Goal: Transaction & Acquisition: Purchase product/service

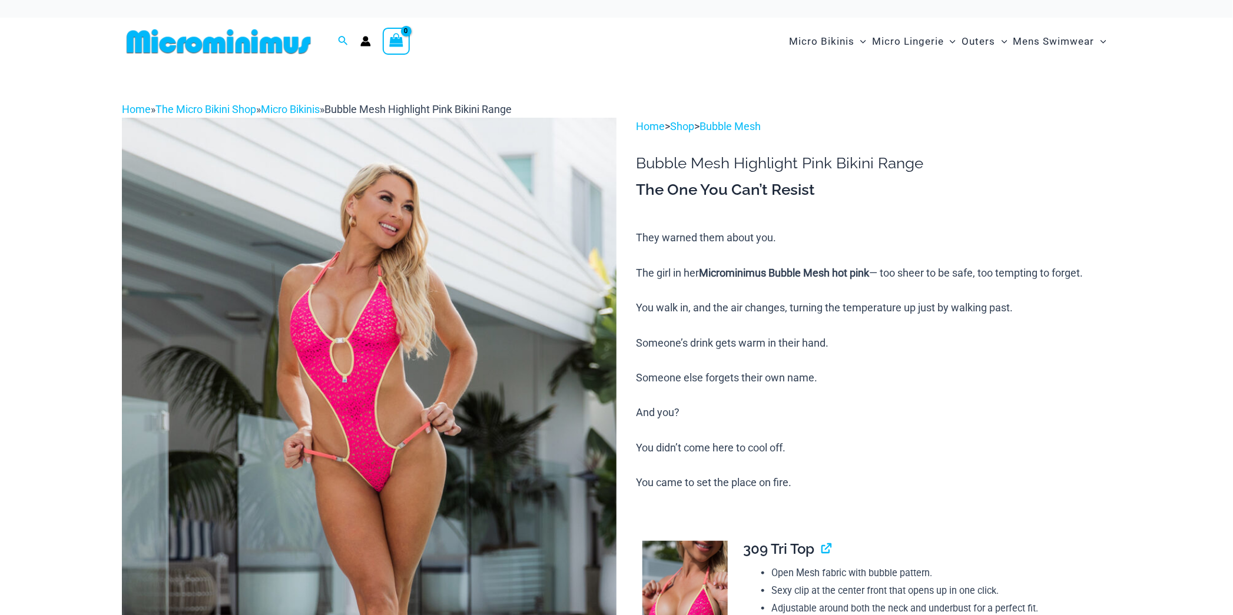
click at [580, 357] on img at bounding box center [369, 489] width 495 height 742
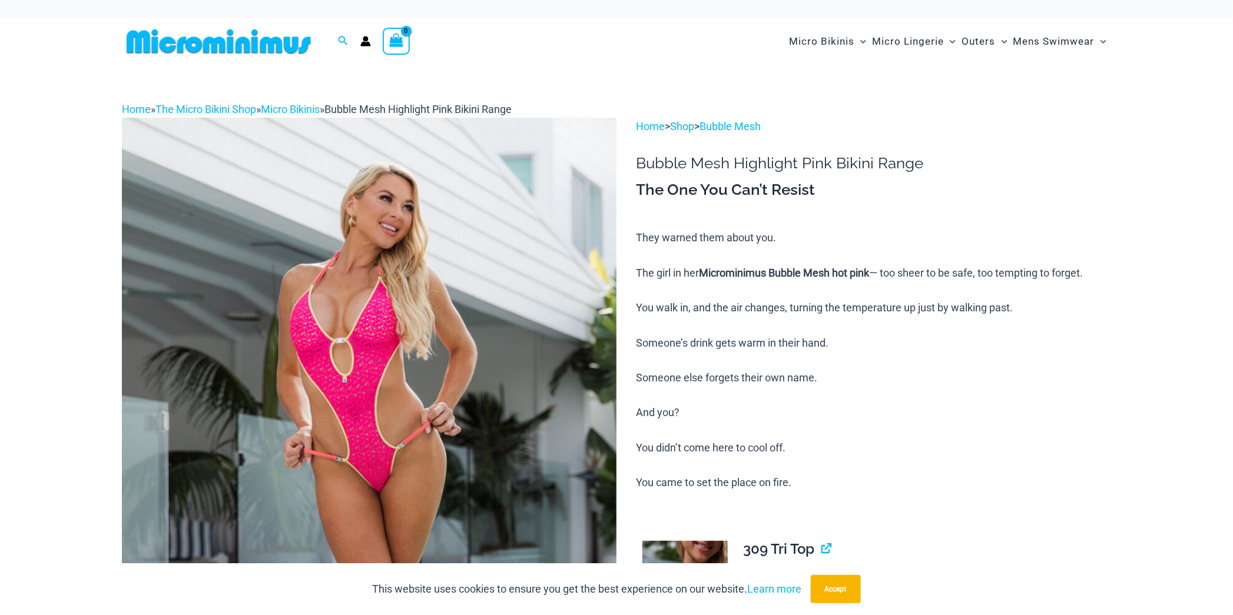
click at [482, 351] on img at bounding box center [369, 489] width 495 height 742
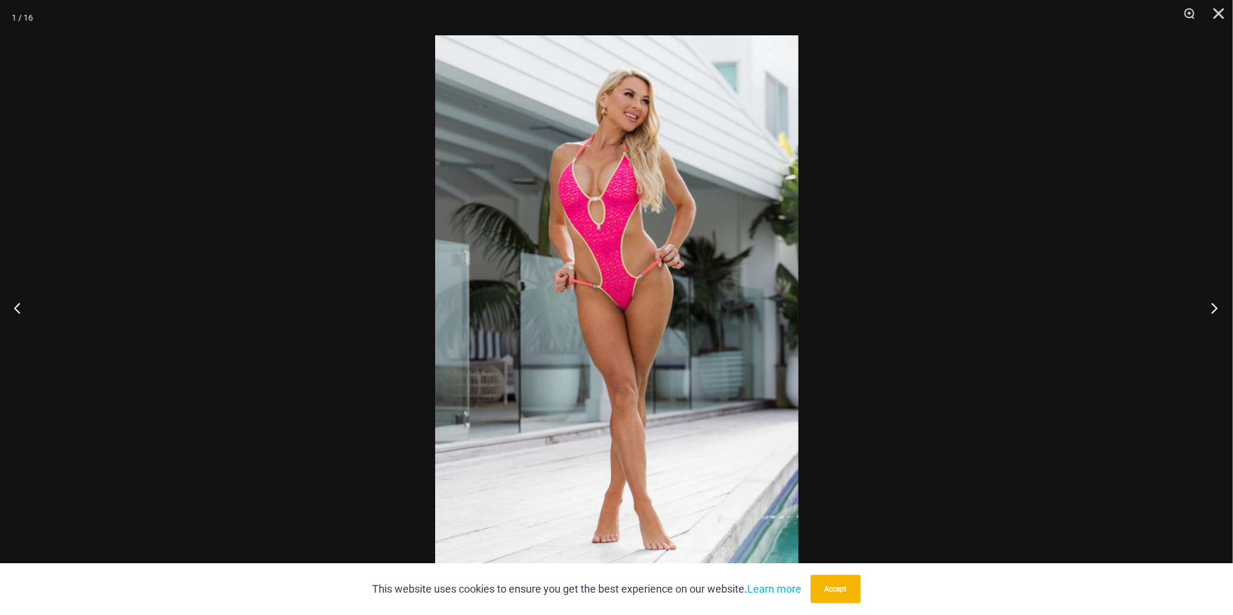
click at [1216, 310] on button "Next" at bounding box center [1211, 307] width 44 height 59
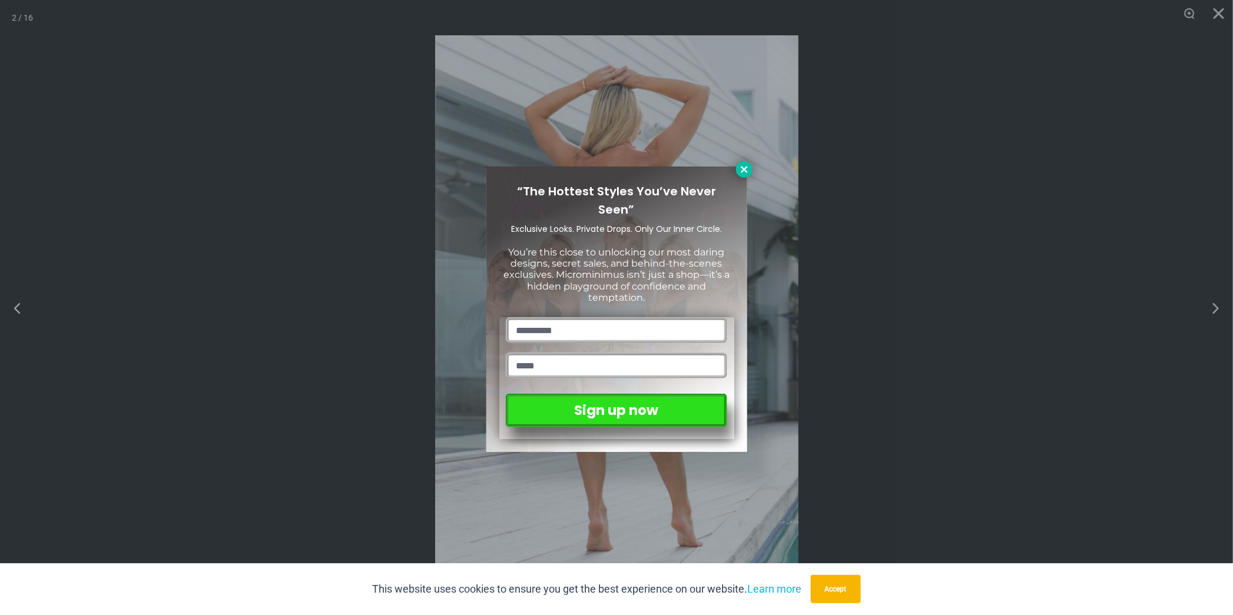
click at [749, 165] on icon at bounding box center [744, 169] width 11 height 11
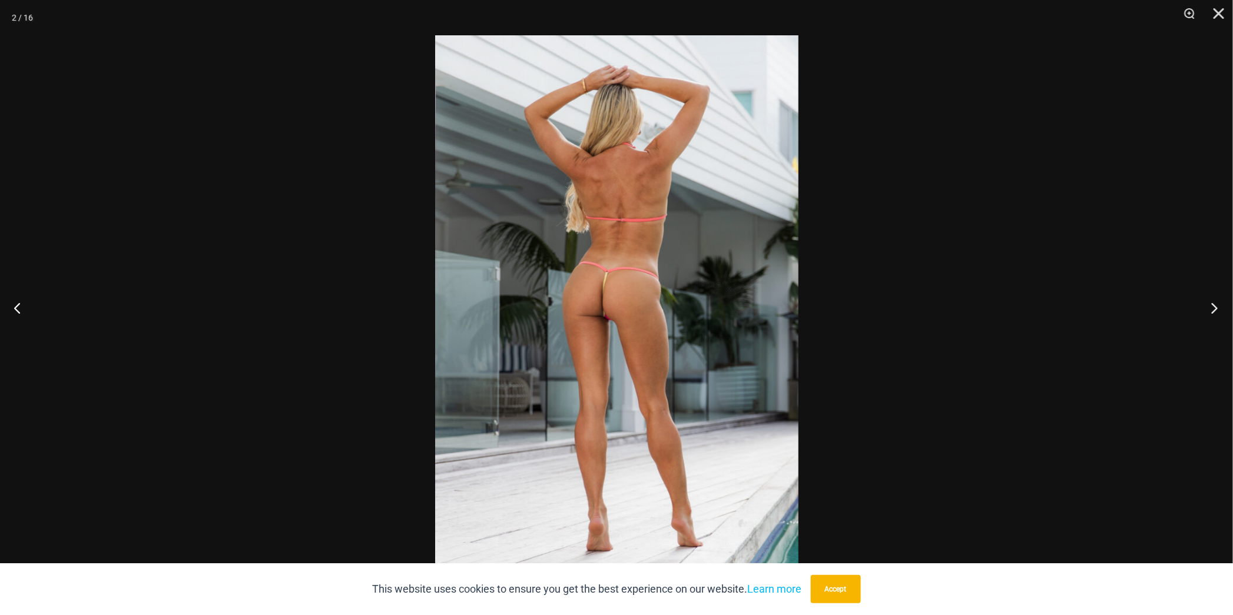
click at [1214, 306] on button "Next" at bounding box center [1211, 307] width 44 height 59
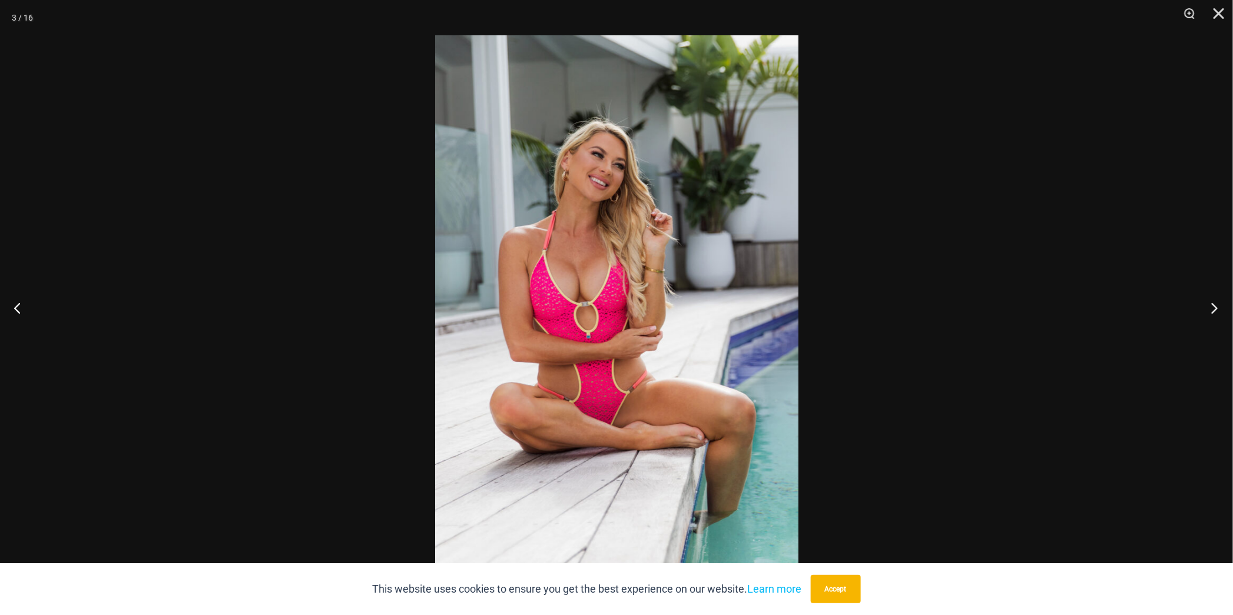
click at [1214, 306] on button "Next" at bounding box center [1211, 307] width 44 height 59
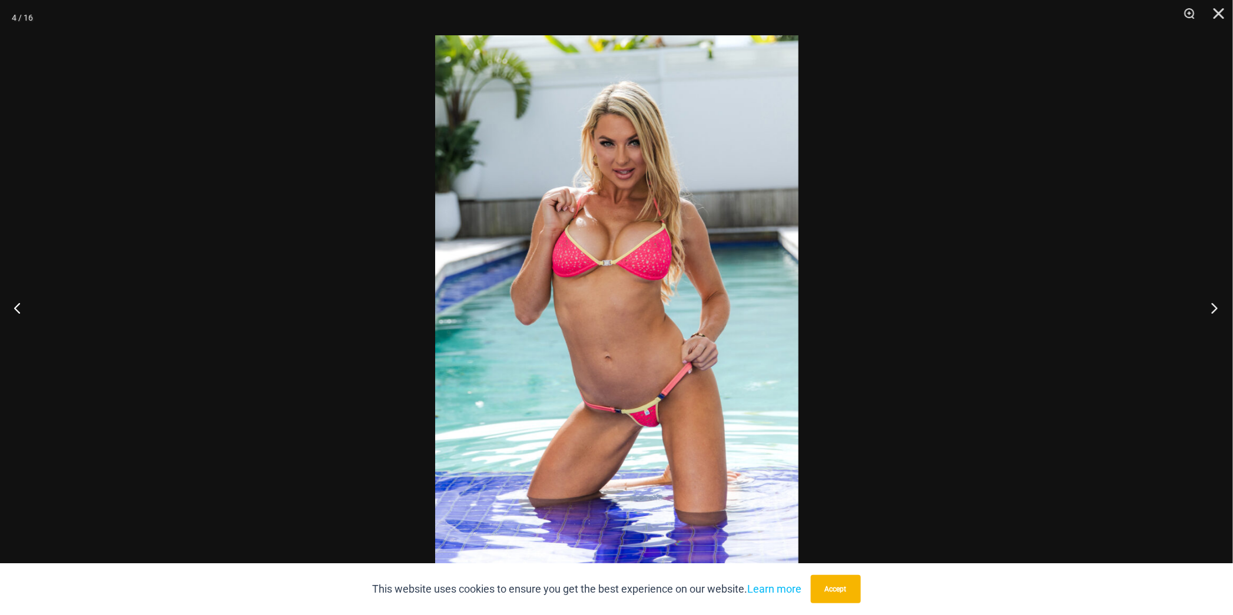
click at [1214, 306] on button "Next" at bounding box center [1211, 307] width 44 height 59
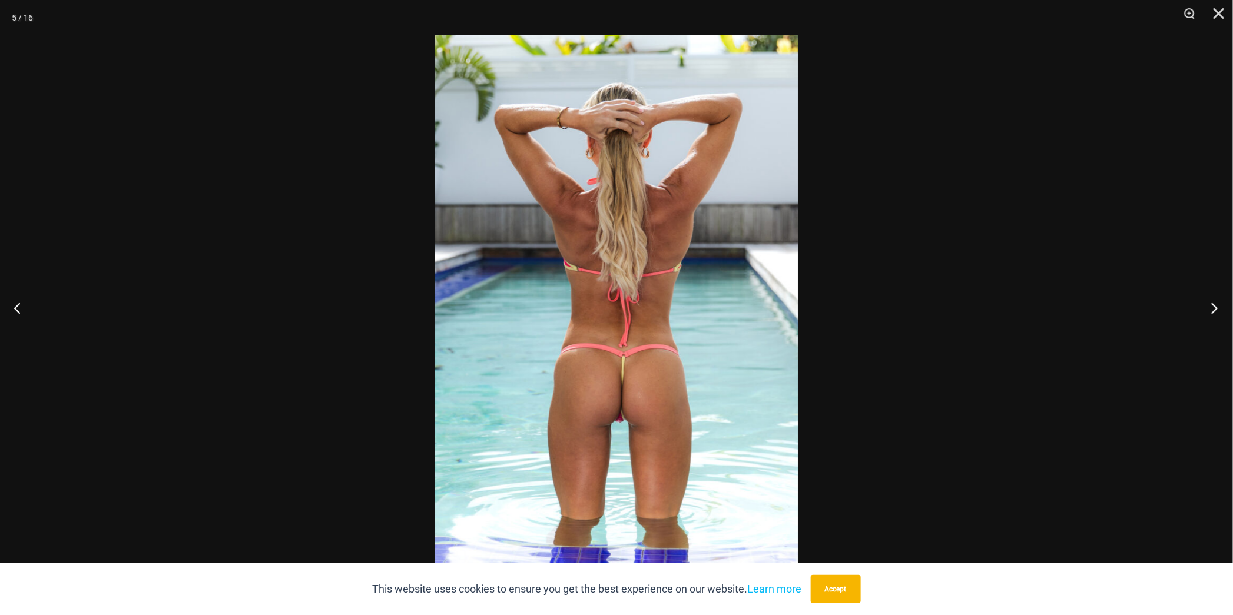
click at [1214, 306] on button "Next" at bounding box center [1211, 307] width 44 height 59
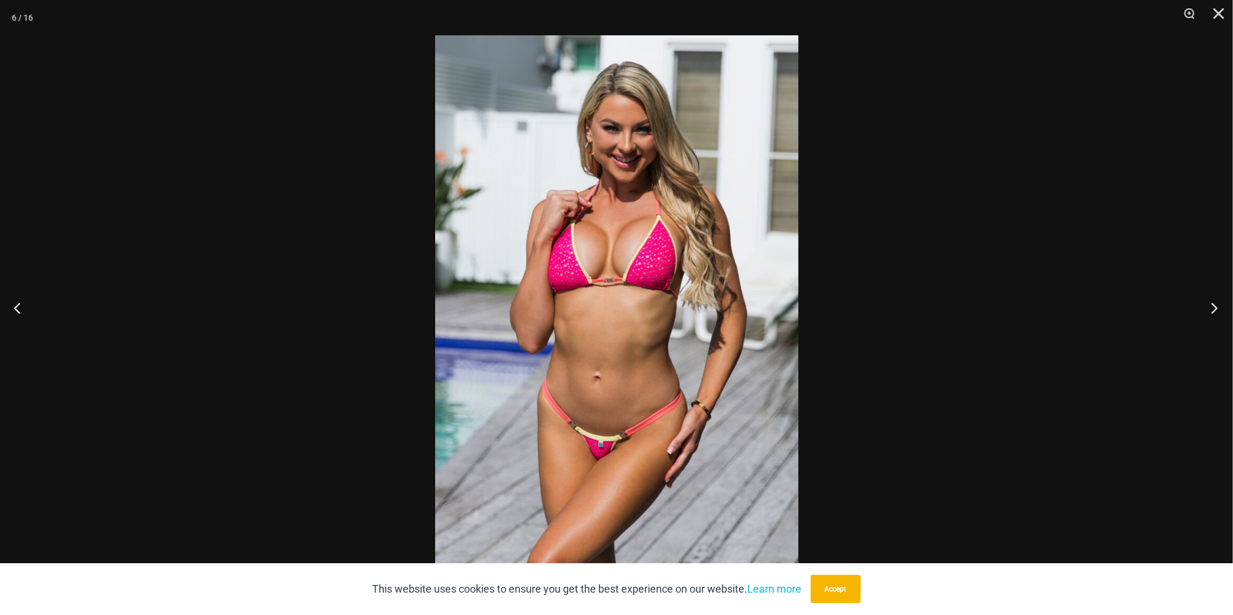
click at [1214, 306] on button "Next" at bounding box center [1211, 307] width 44 height 59
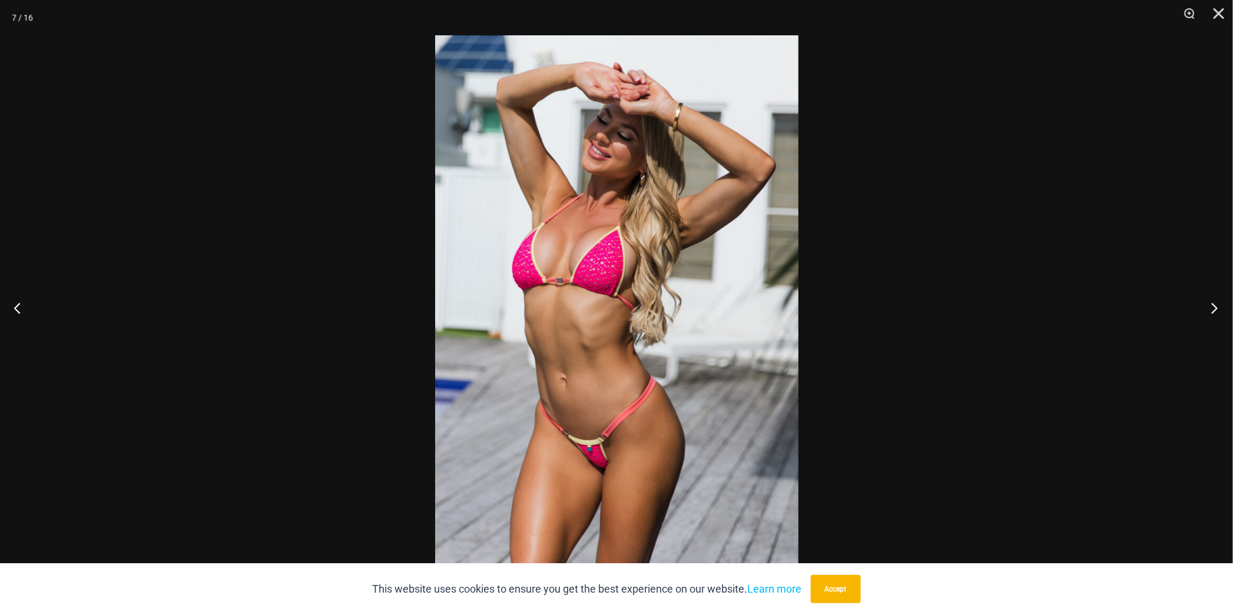
click at [1214, 306] on button "Next" at bounding box center [1211, 307] width 44 height 59
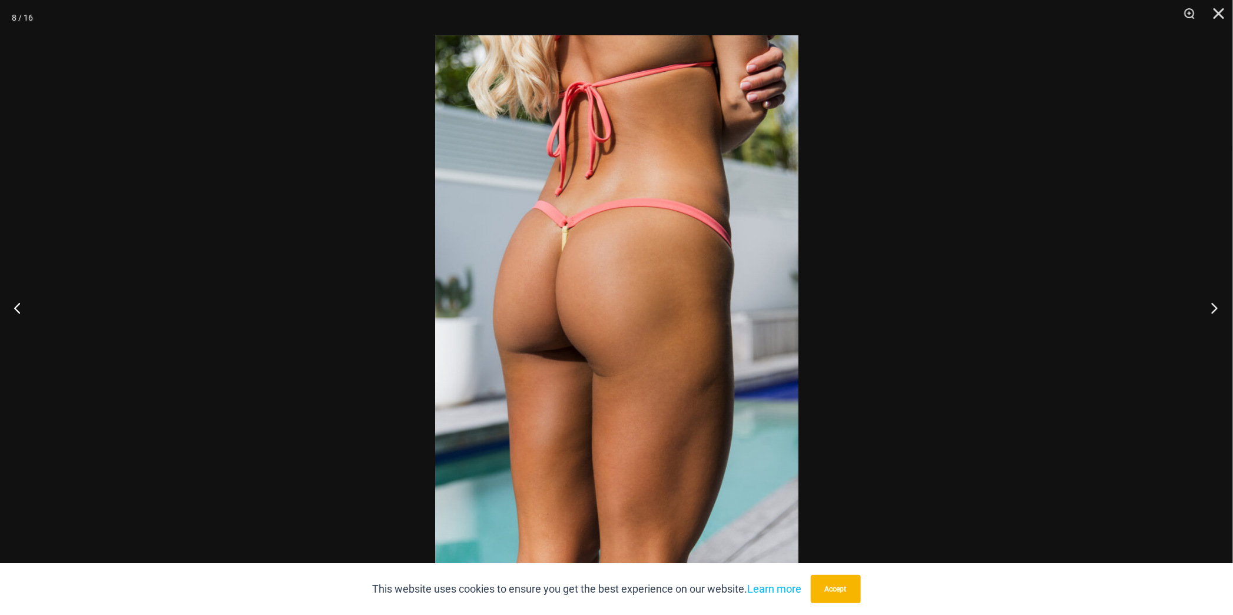
click at [1214, 306] on button "Next" at bounding box center [1211, 307] width 44 height 59
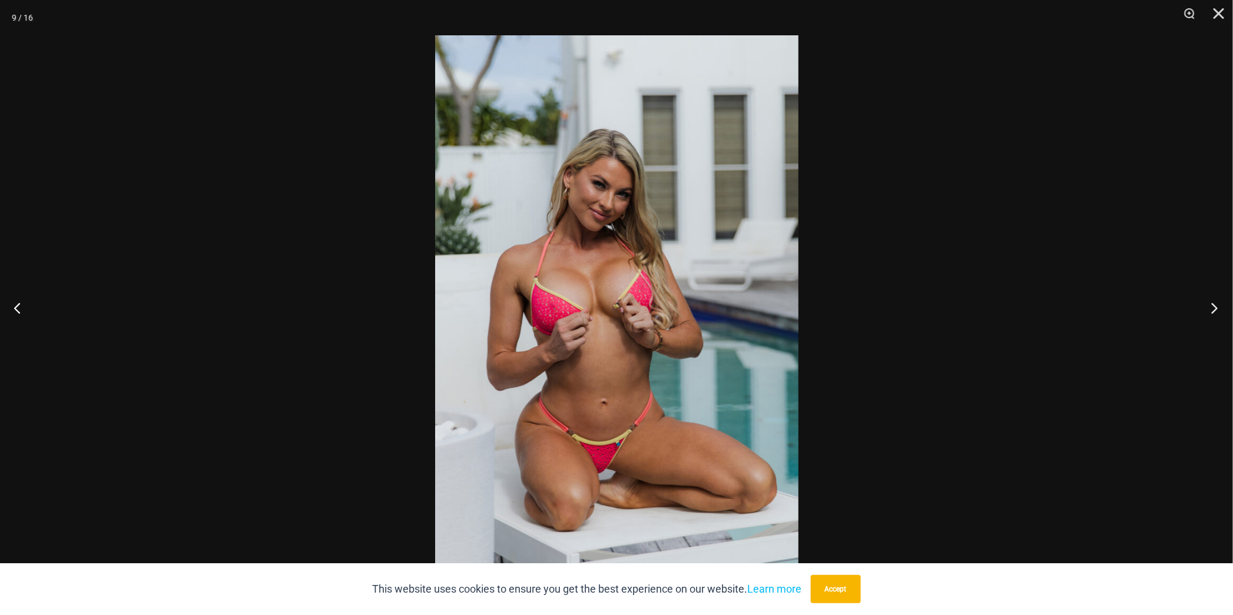
click at [1214, 306] on button "Next" at bounding box center [1211, 307] width 44 height 59
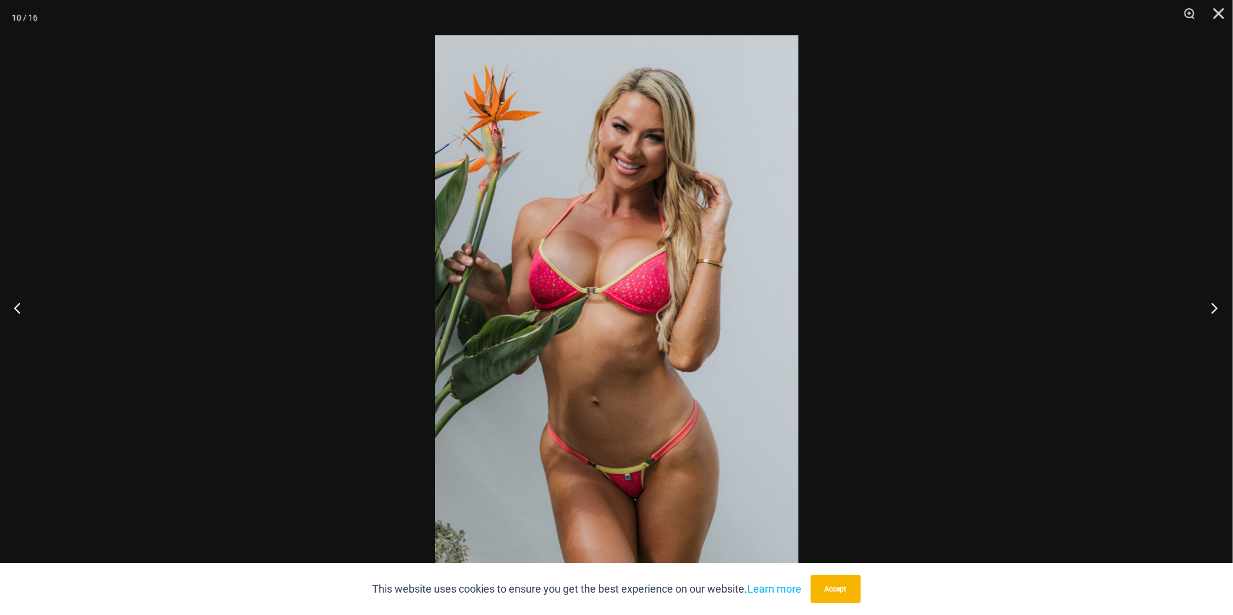
click at [1214, 306] on button "Next" at bounding box center [1211, 307] width 44 height 59
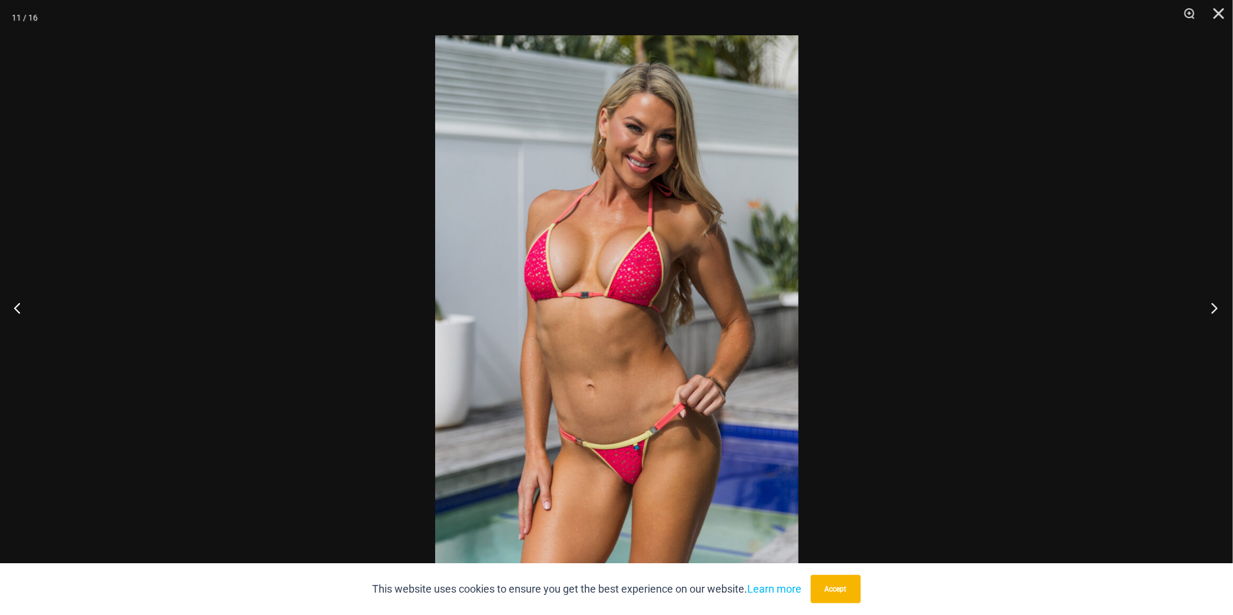
click at [1214, 306] on button "Next" at bounding box center [1211, 307] width 44 height 59
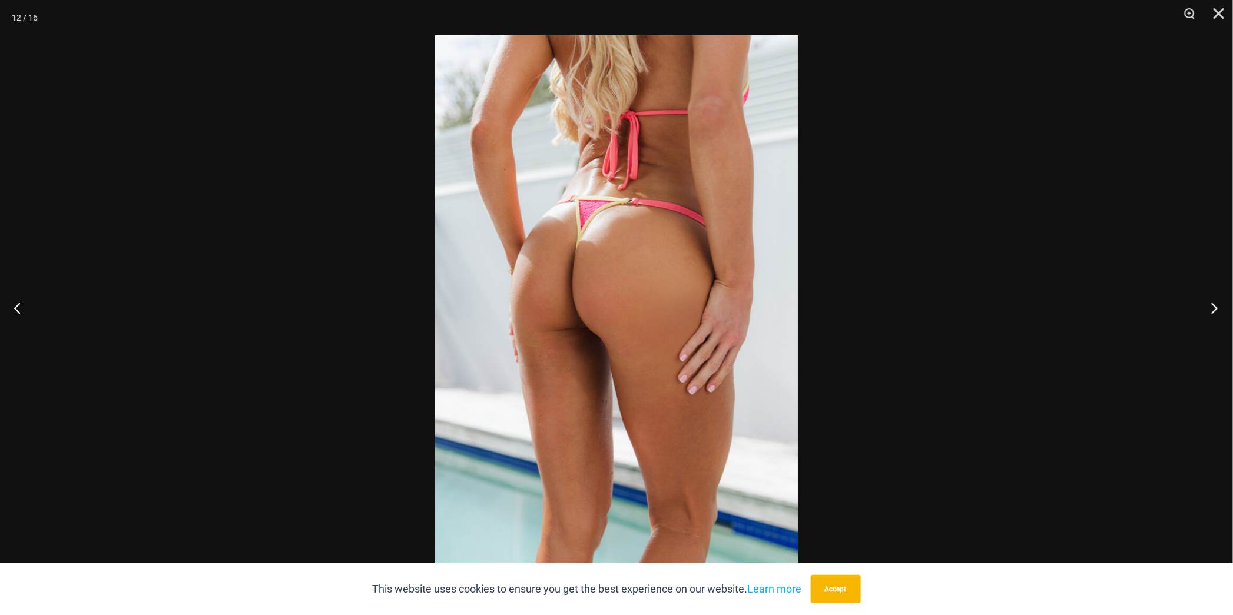
click at [1214, 306] on button "Next" at bounding box center [1211, 307] width 44 height 59
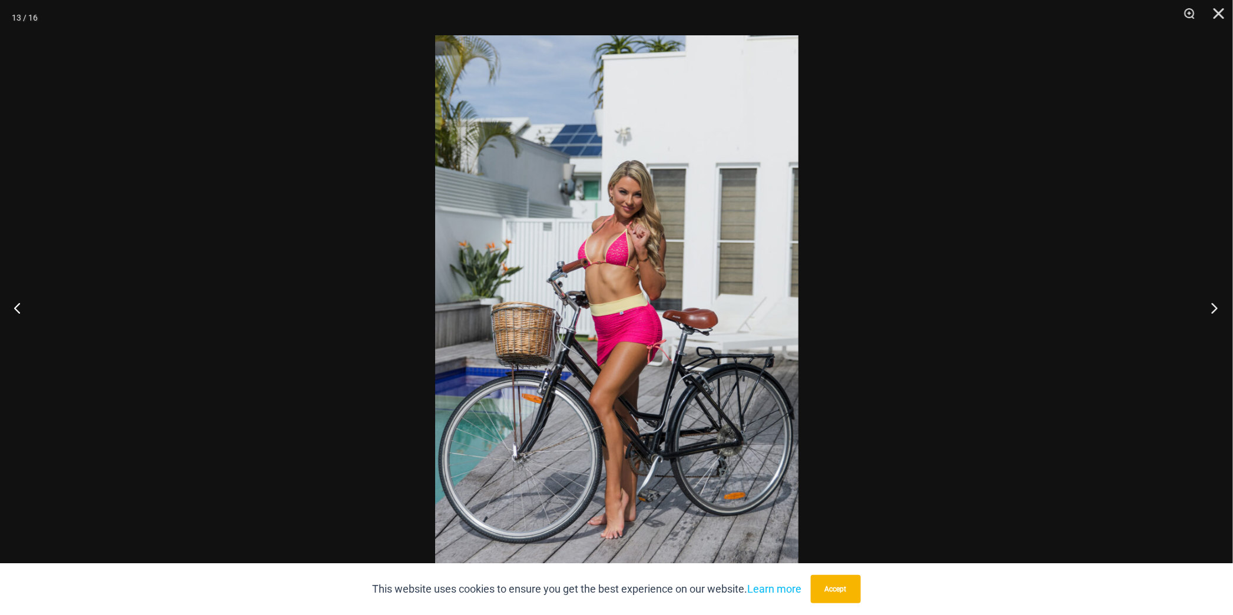
click at [1214, 306] on button "Next" at bounding box center [1211, 307] width 44 height 59
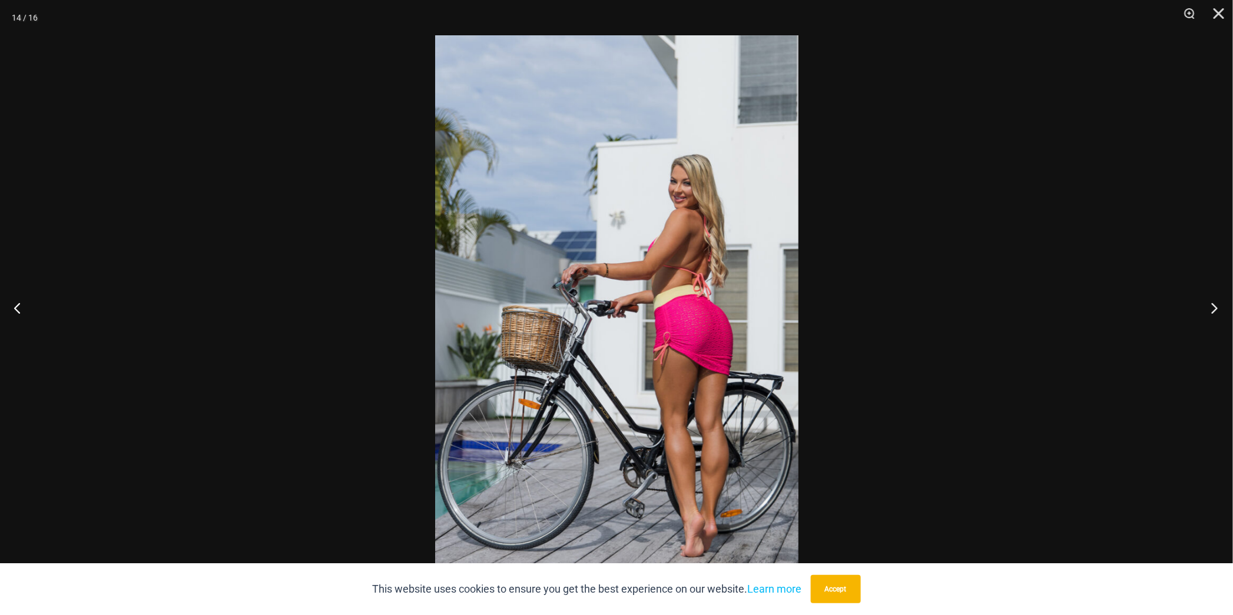
click at [1214, 306] on button "Next" at bounding box center [1211, 307] width 44 height 59
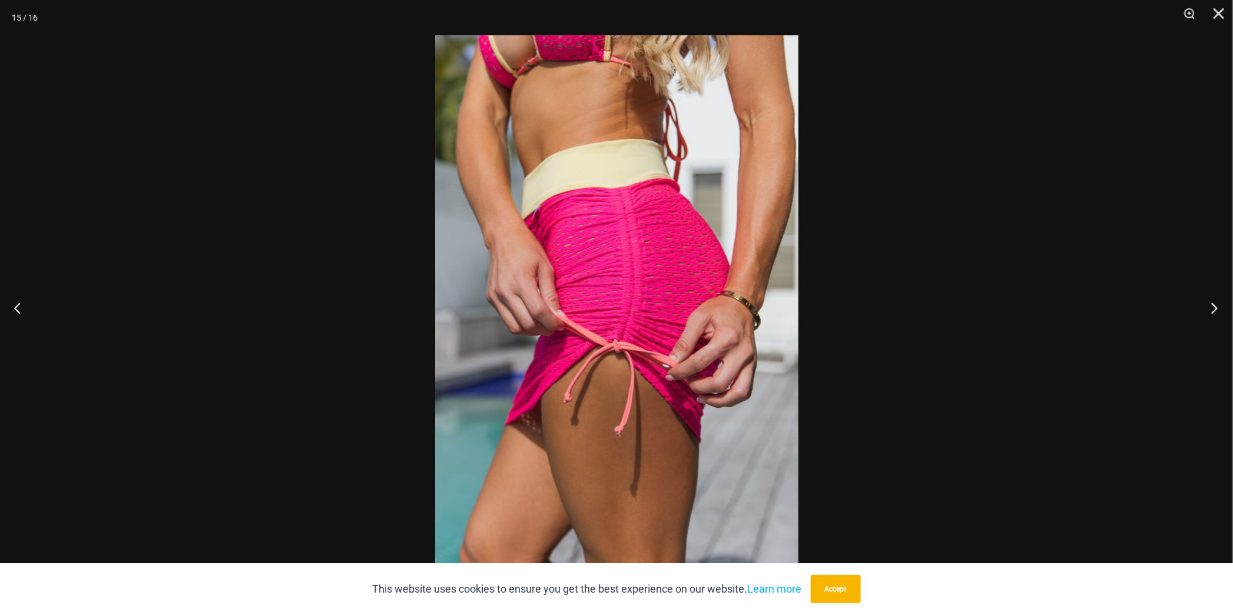
click at [1214, 306] on button "Next" at bounding box center [1211, 307] width 44 height 59
